Goal: Information Seeking & Learning: Learn about a topic

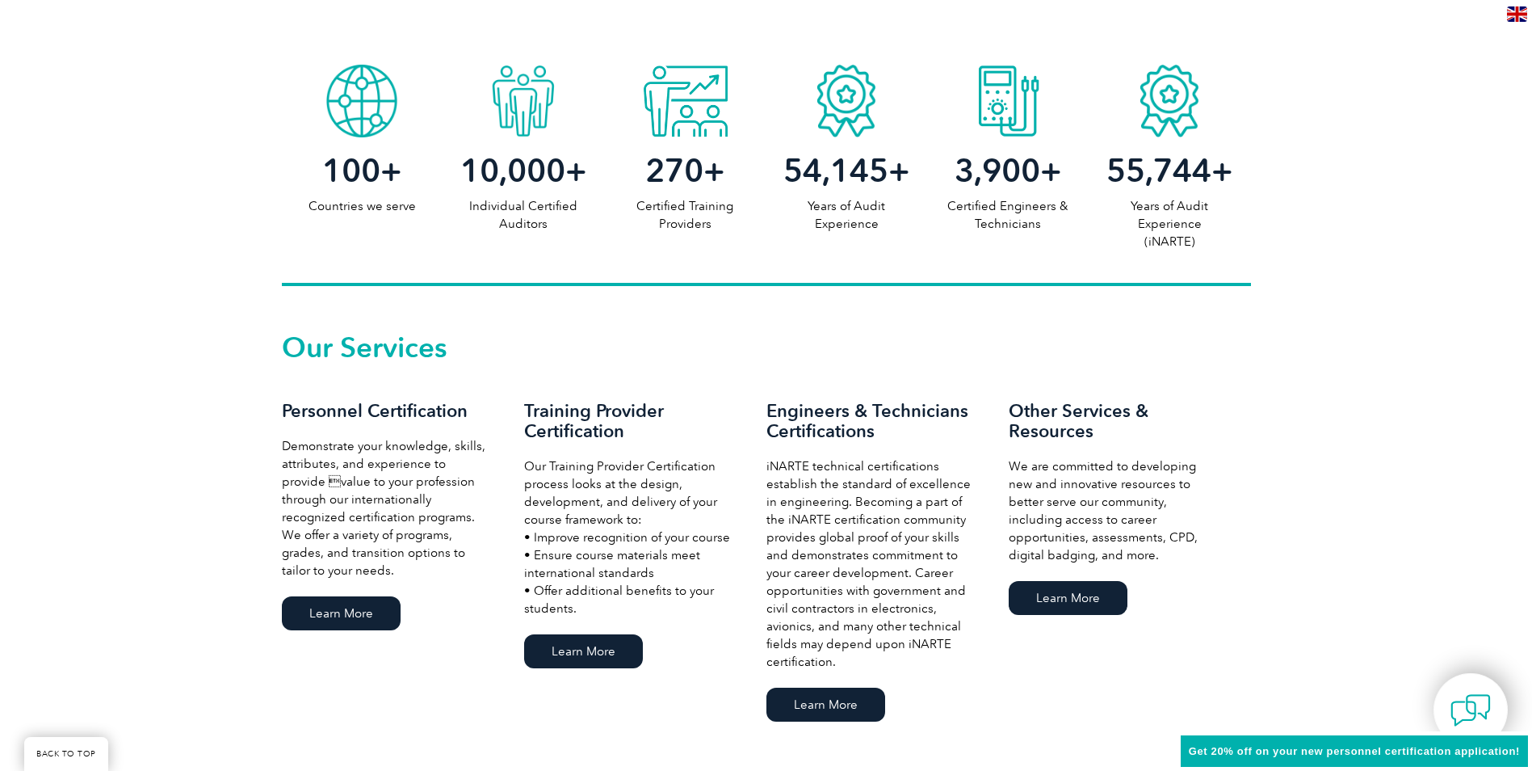
scroll to position [889, 0]
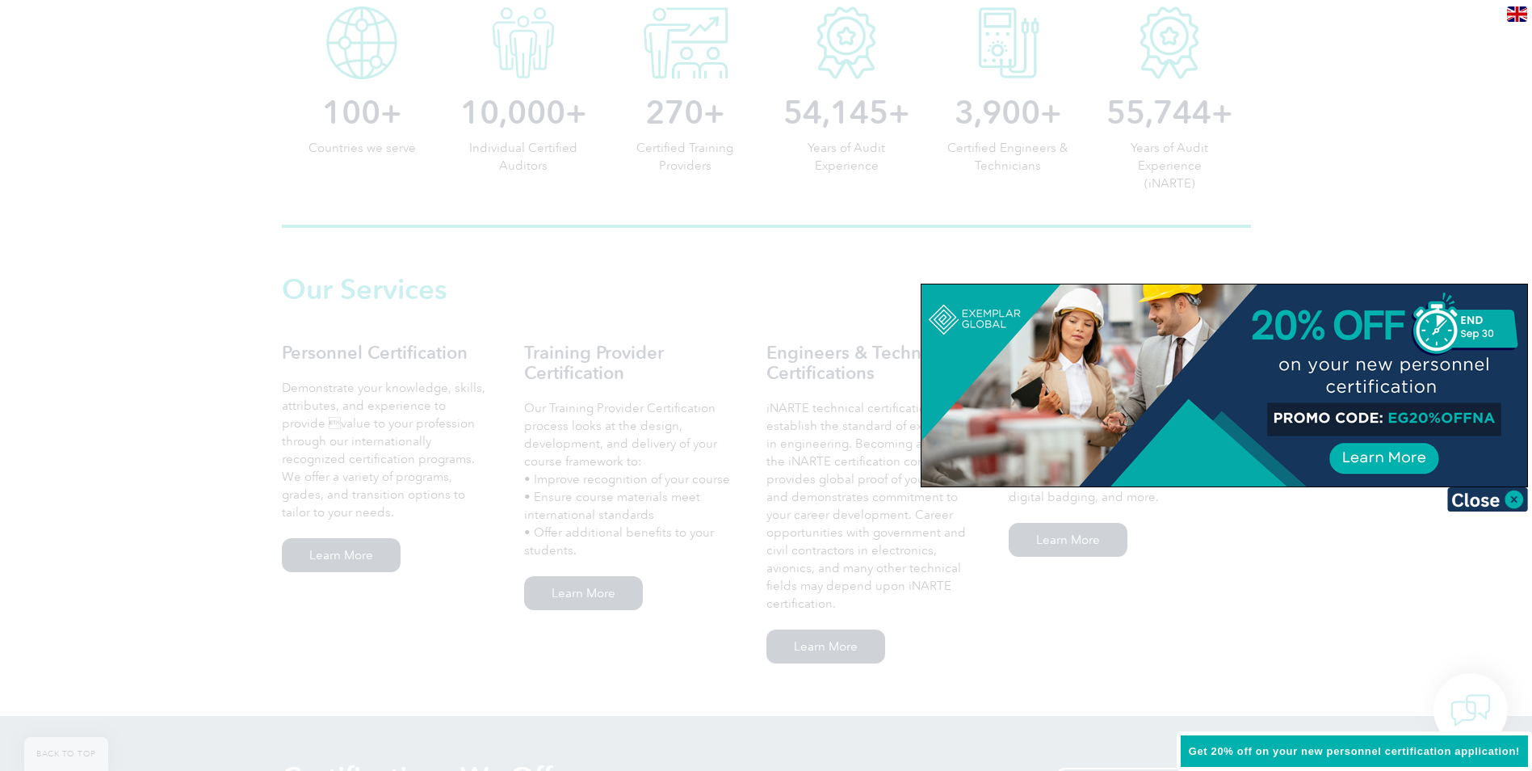
click at [1495, 418] on div at bounding box center [1225, 385] width 606 height 202
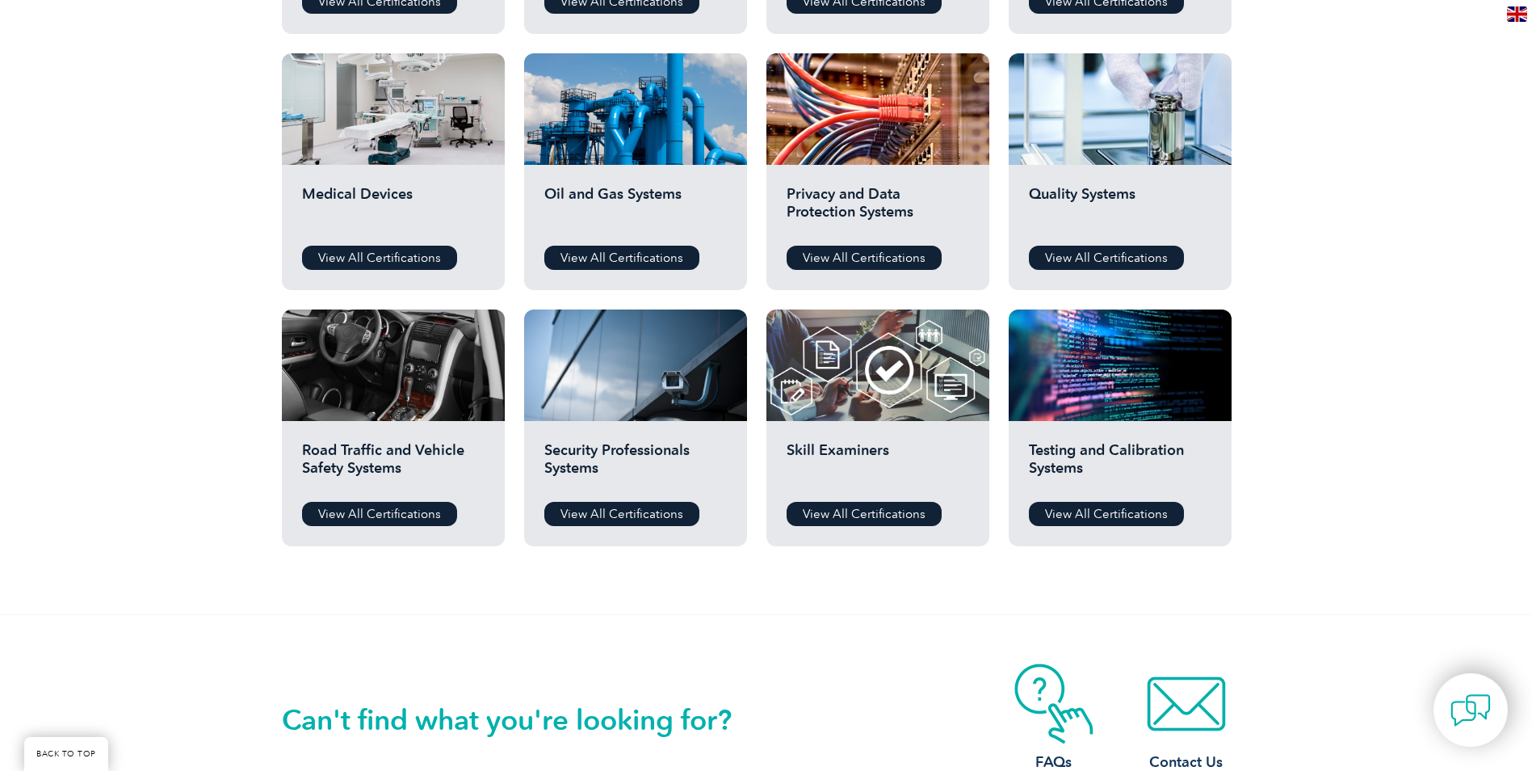
scroll to position [1131, 0]
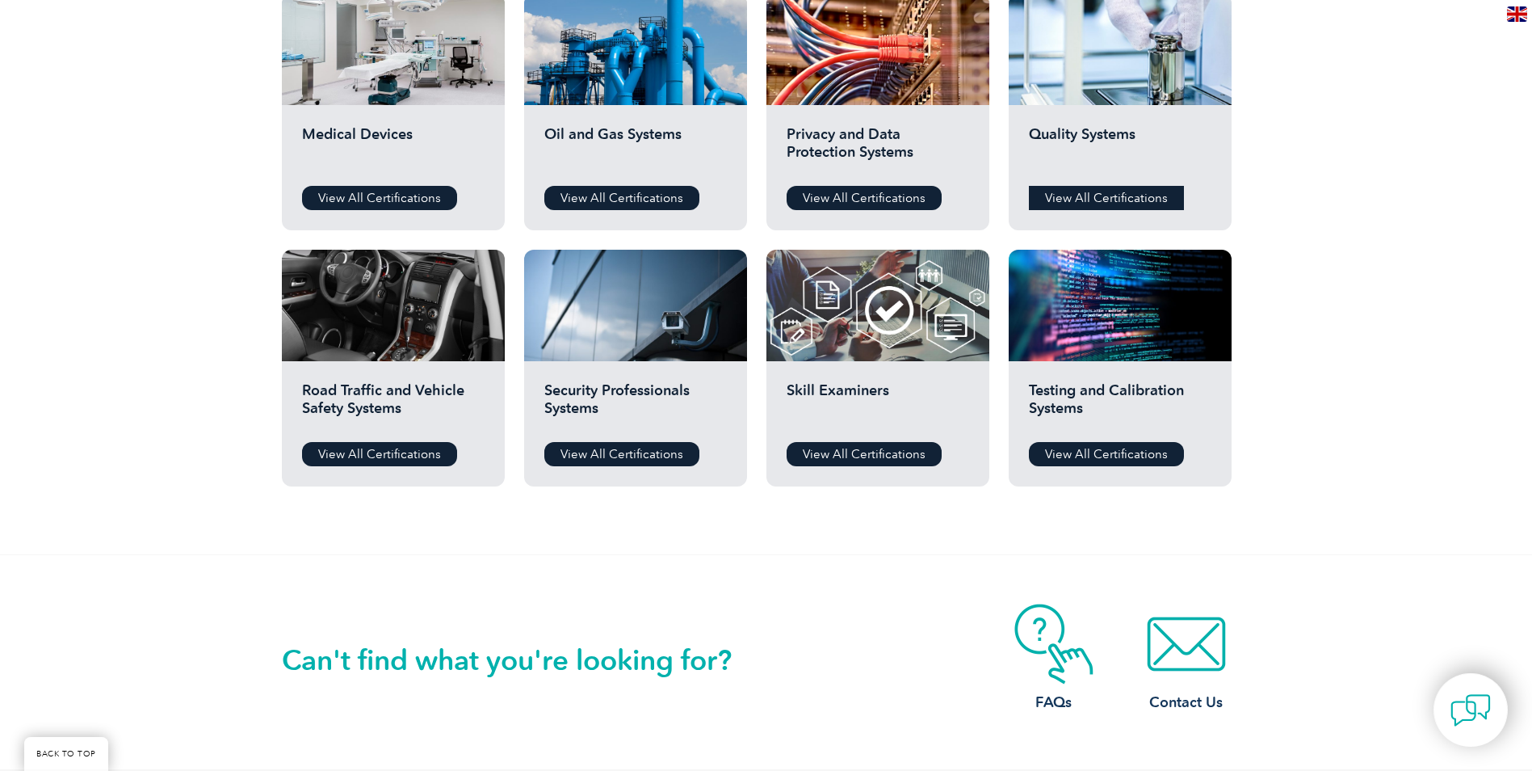
click at [1091, 191] on link "View All Certifications" at bounding box center [1106, 198] width 155 height 24
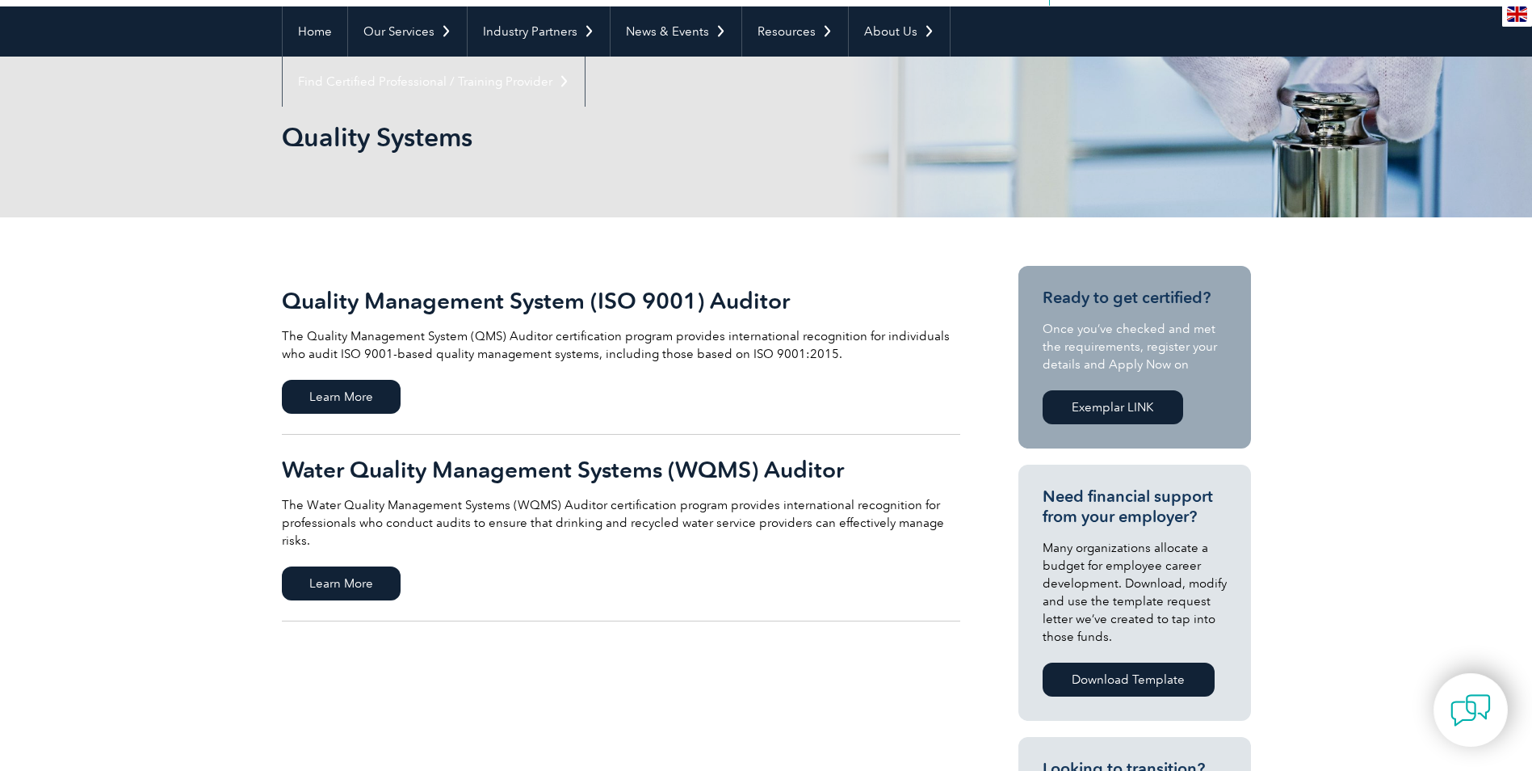
scroll to position [162, 0]
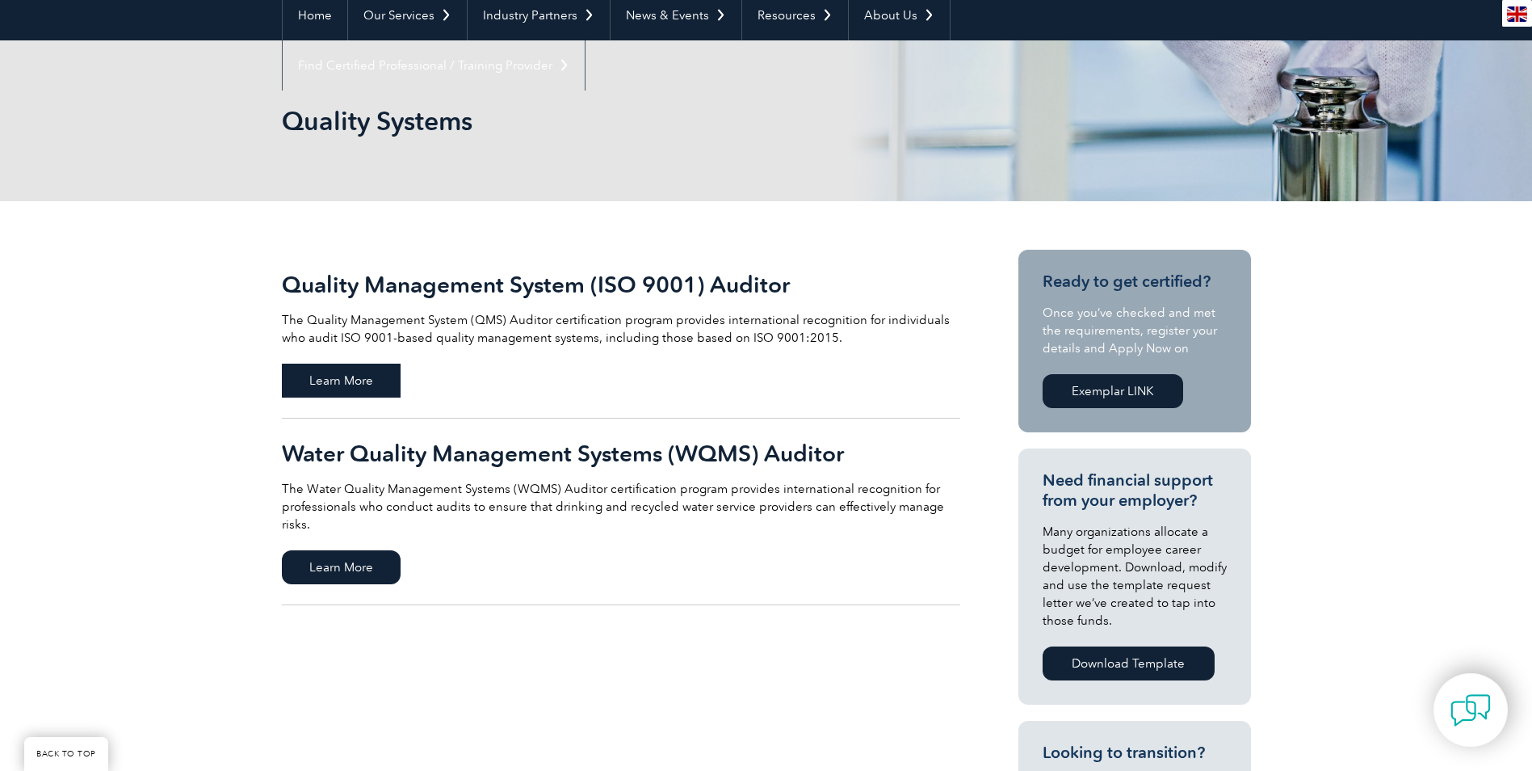
click at [356, 364] on span "Learn More" at bounding box center [341, 381] width 119 height 34
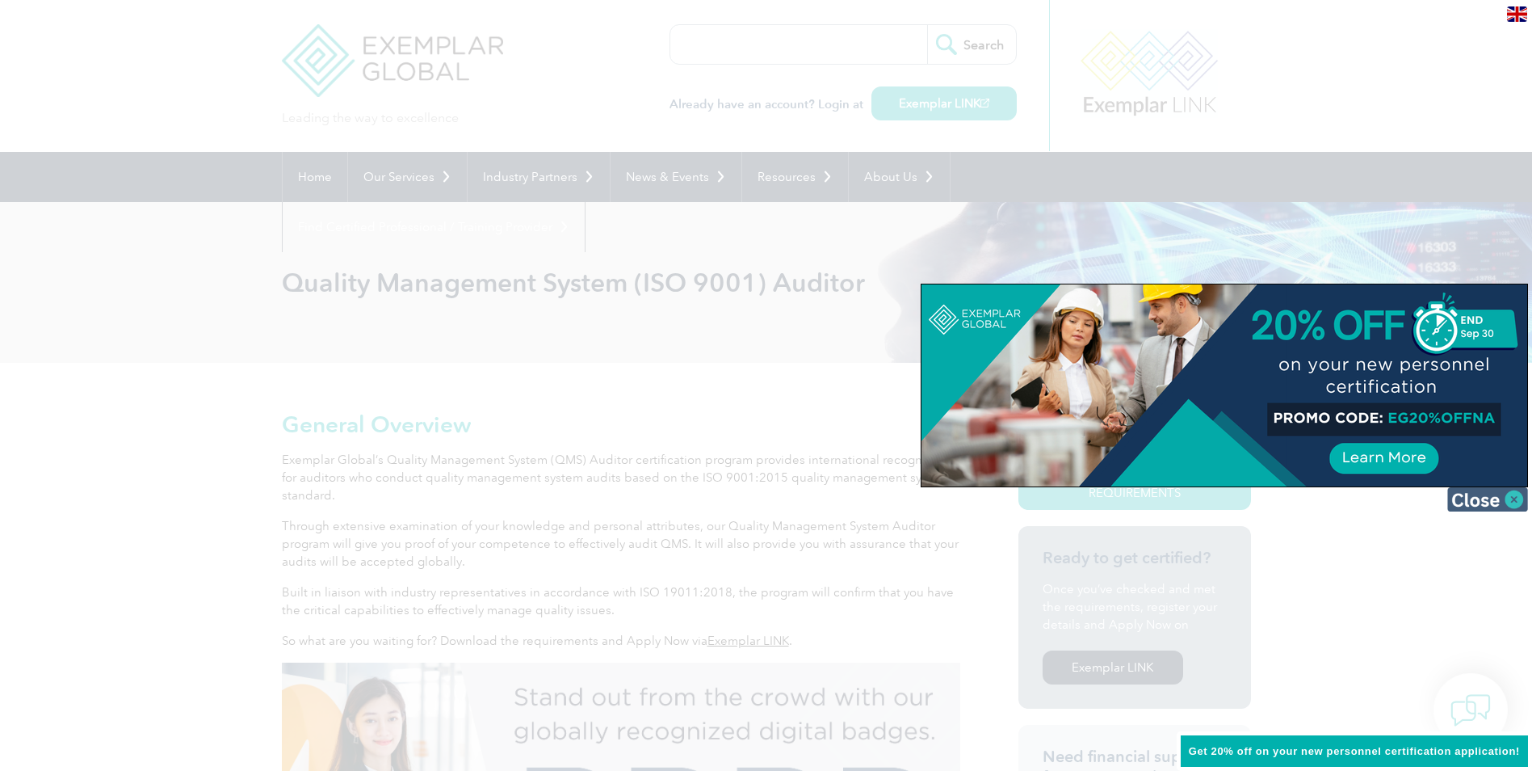
click at [1510, 500] on img at bounding box center [1488, 499] width 81 height 24
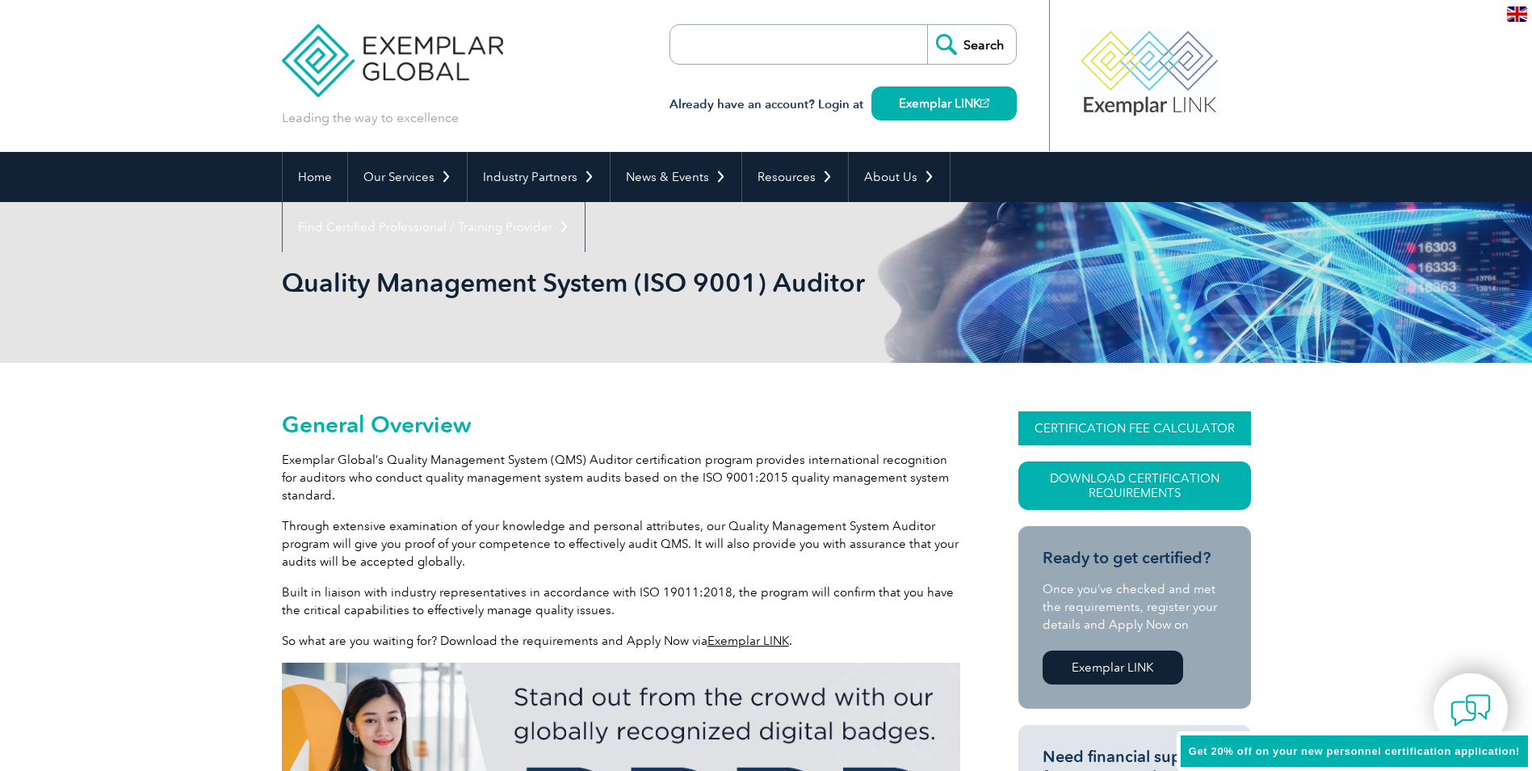
click at [1178, 431] on link "CERTIFICATION FEE CALCULATOR" at bounding box center [1135, 428] width 233 height 34
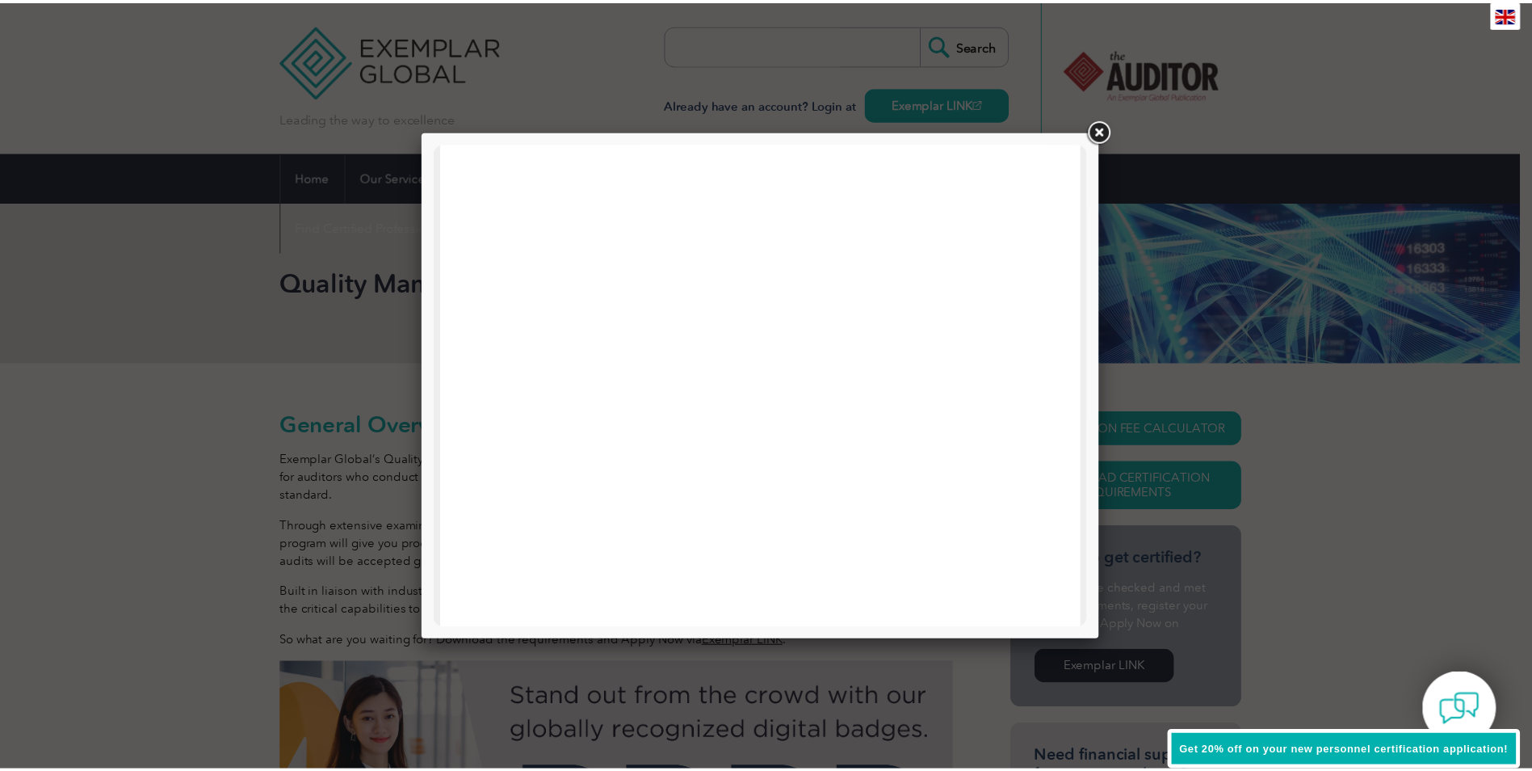
scroll to position [771, 0]
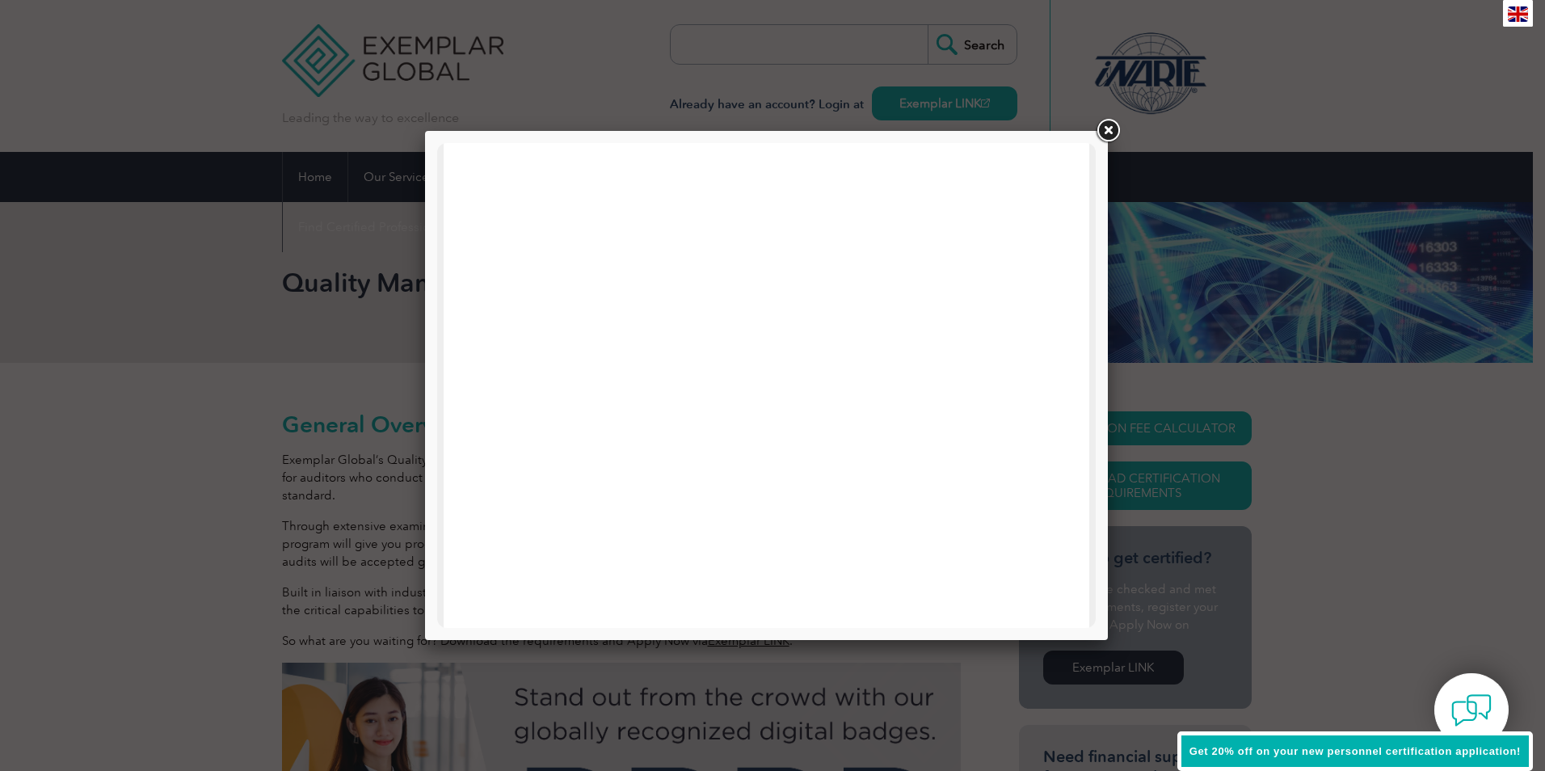
click at [1107, 124] on link at bounding box center [1107, 130] width 29 height 29
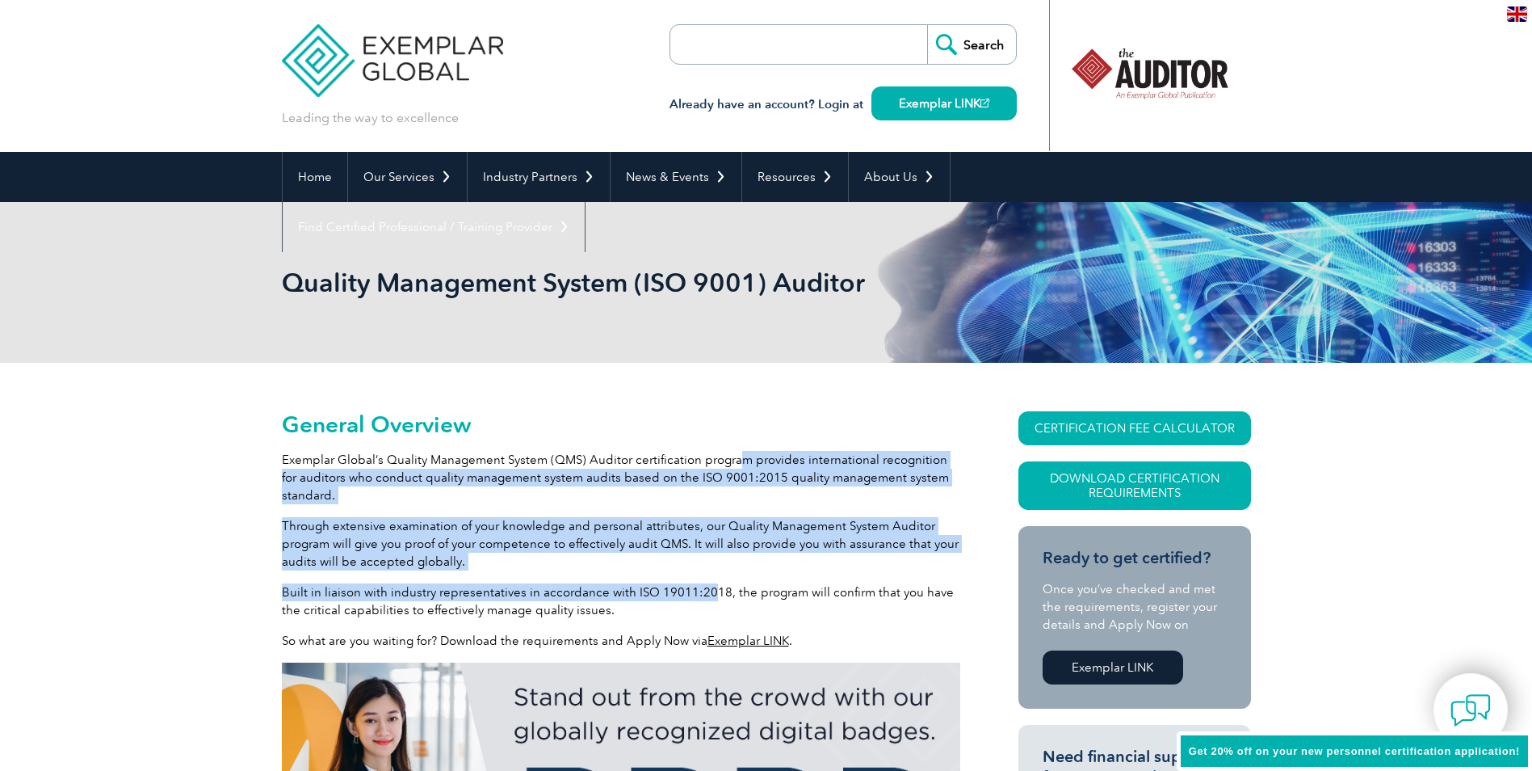
drag, startPoint x: 737, startPoint y: 451, endPoint x: 705, endPoint y: 591, distance: 144.1
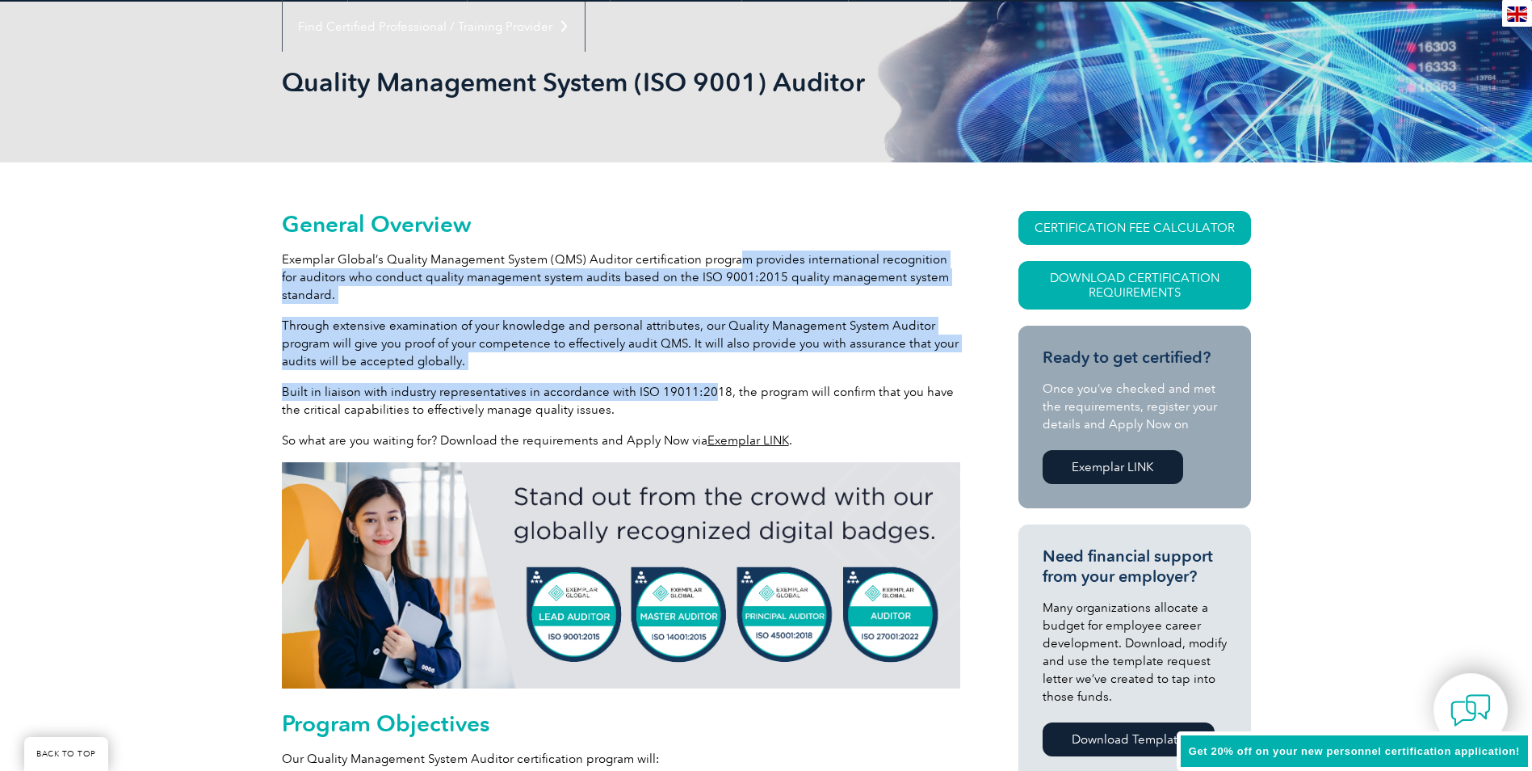
scroll to position [242, 0]
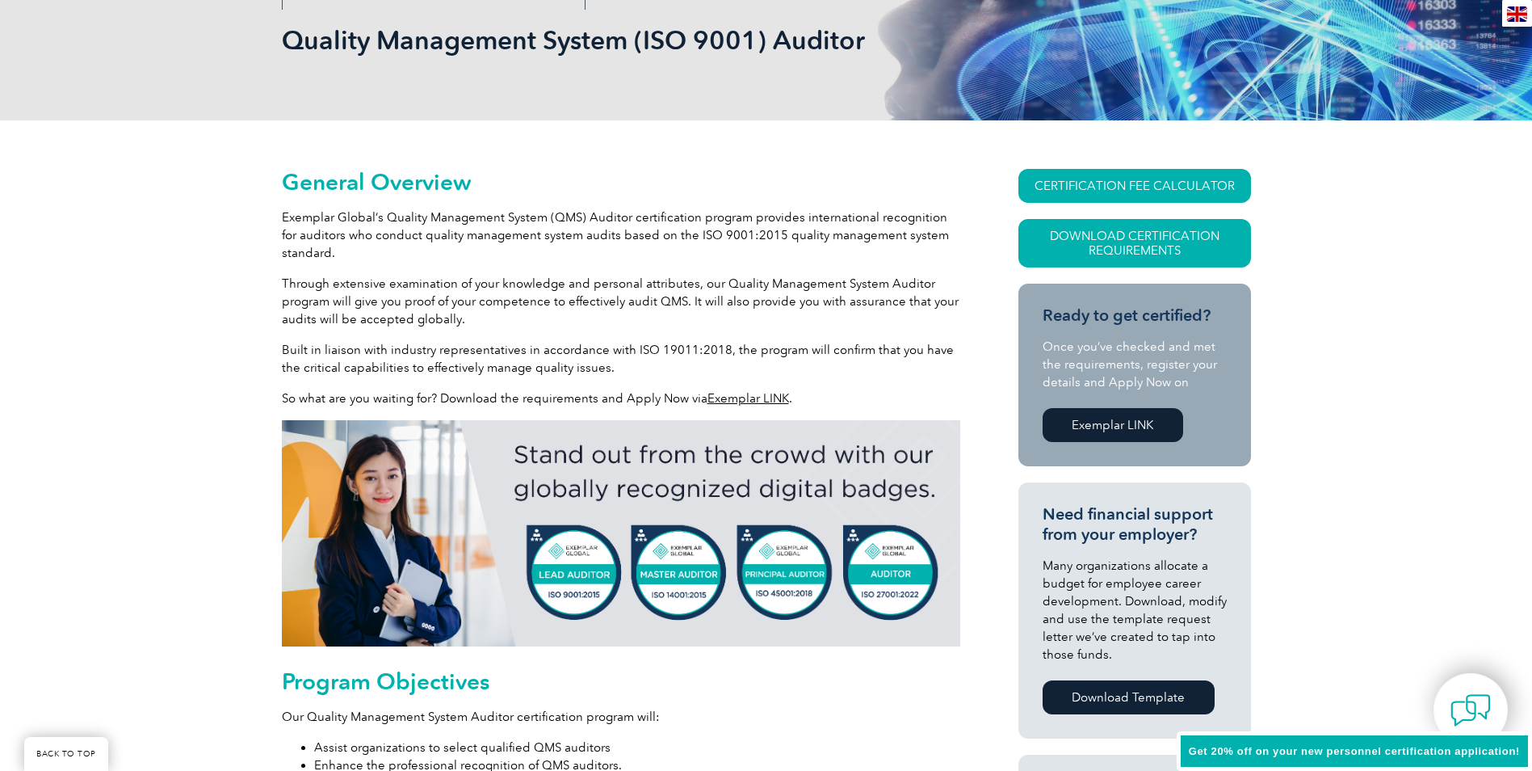
click at [415, 362] on p "Built in liaison with industry representatives in accordance with ISO 19011:201…" at bounding box center [621, 359] width 679 height 36
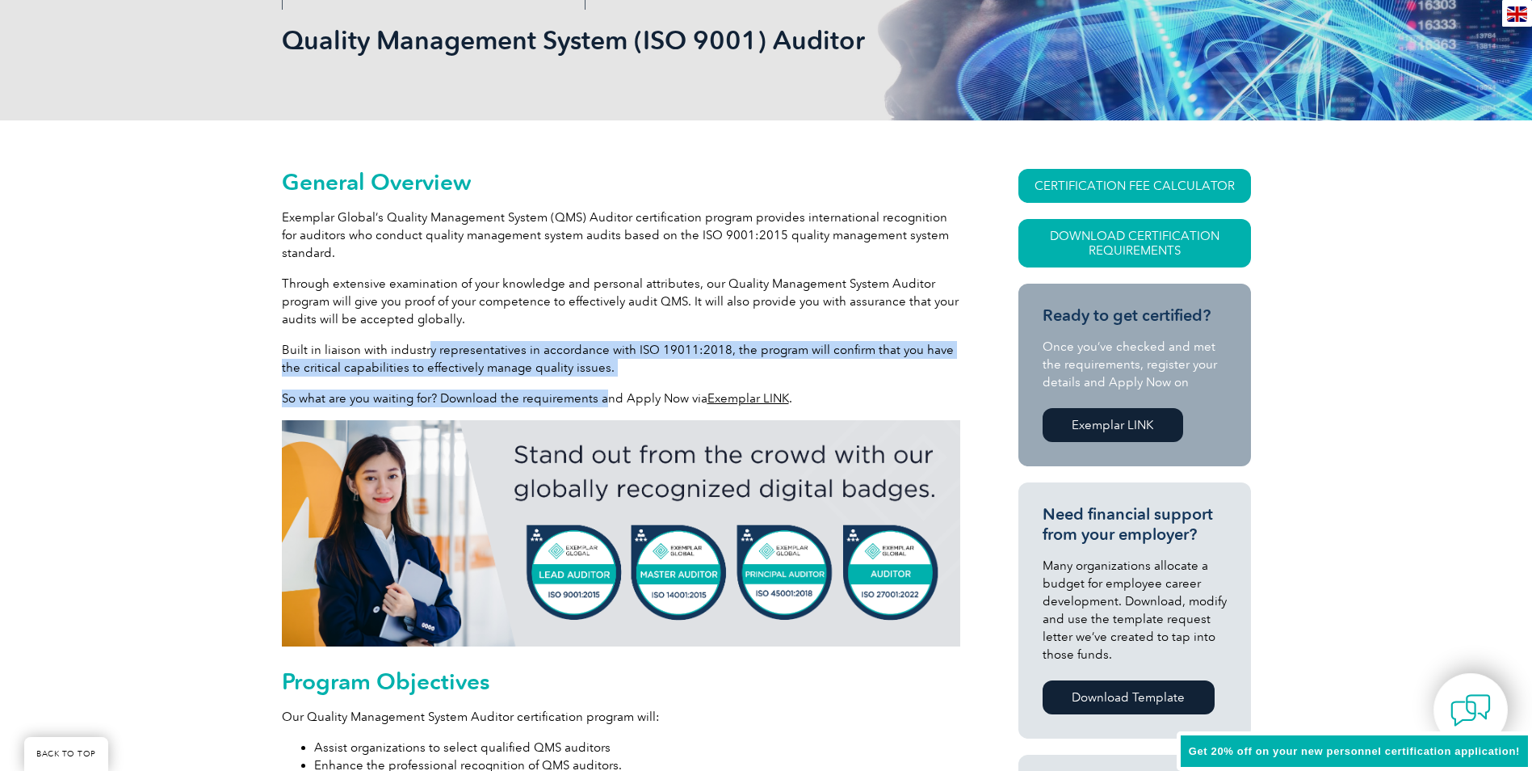
drag, startPoint x: 425, startPoint y: 350, endPoint x: 607, endPoint y: 376, distance: 183.7
drag, startPoint x: 607, startPoint y: 376, endPoint x: 630, endPoint y: 369, distance: 24.5
click at [630, 369] on p "Built in liaison with industry representatives in accordance with ISO 19011:201…" at bounding box center [621, 359] width 679 height 36
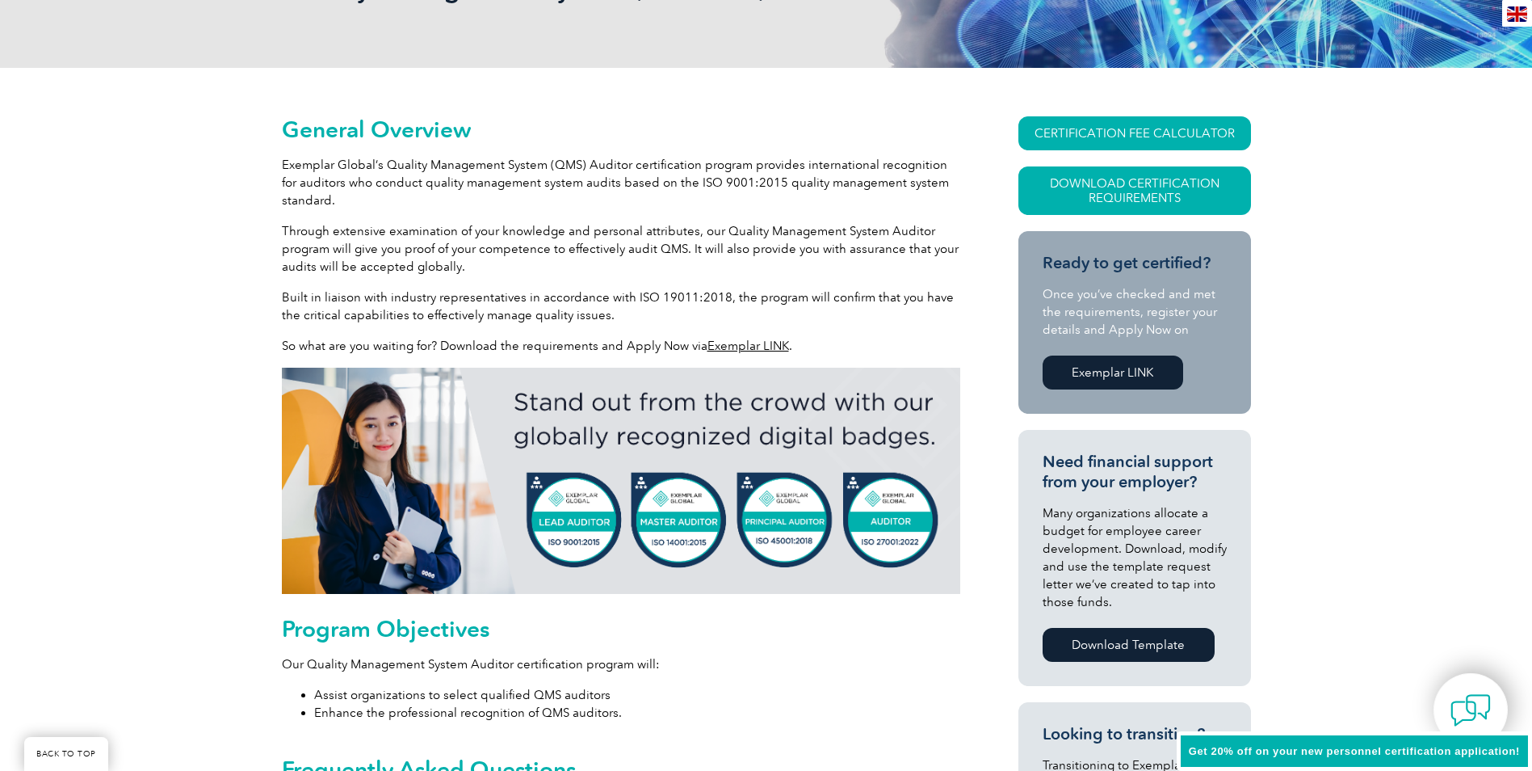
scroll to position [323, 0]
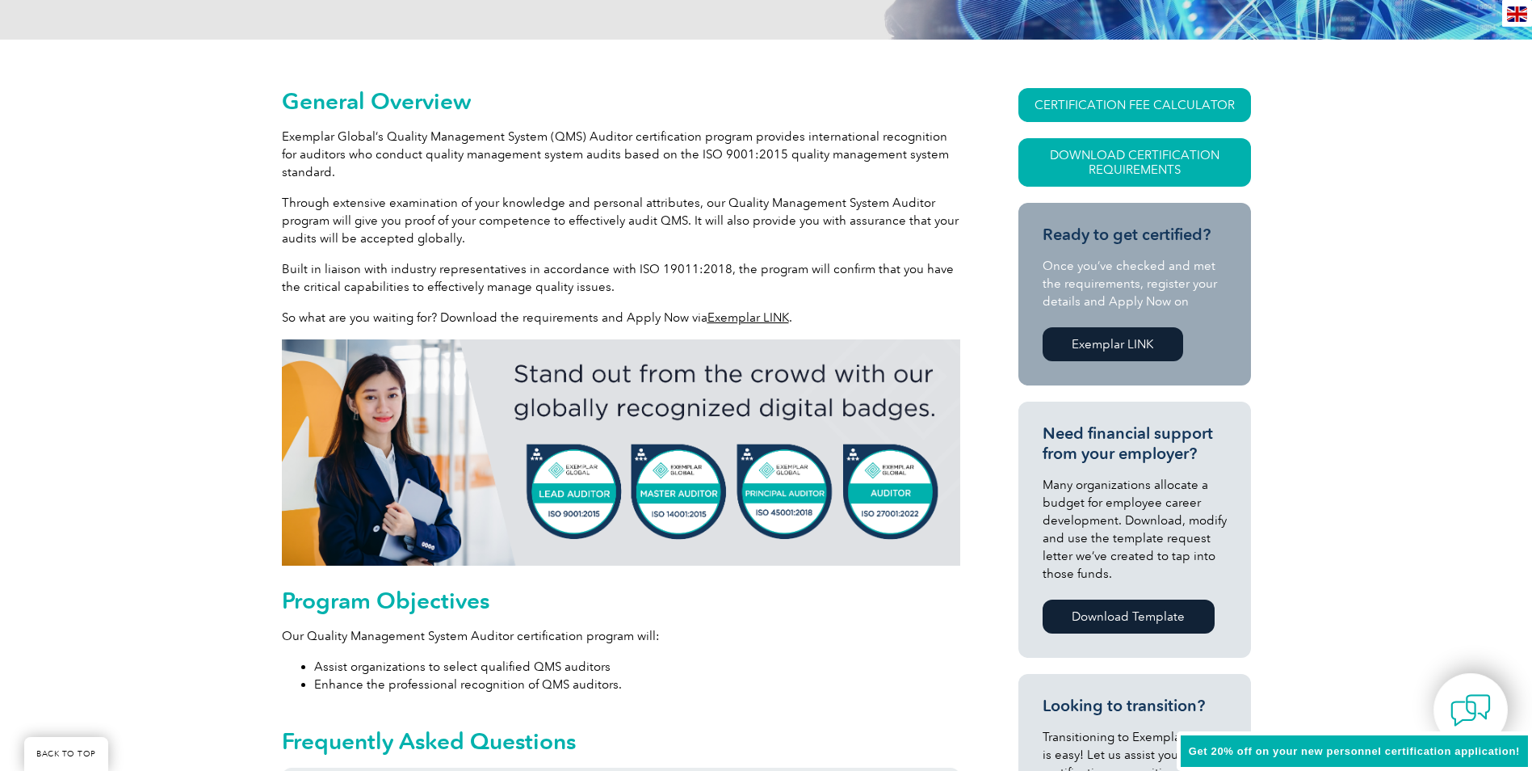
click at [574, 517] on img at bounding box center [621, 452] width 679 height 226
click at [576, 479] on img at bounding box center [621, 452] width 679 height 226
click at [728, 313] on link "Exemplar LINK" at bounding box center [749, 317] width 82 height 15
